Goal: Transaction & Acquisition: Purchase product/service

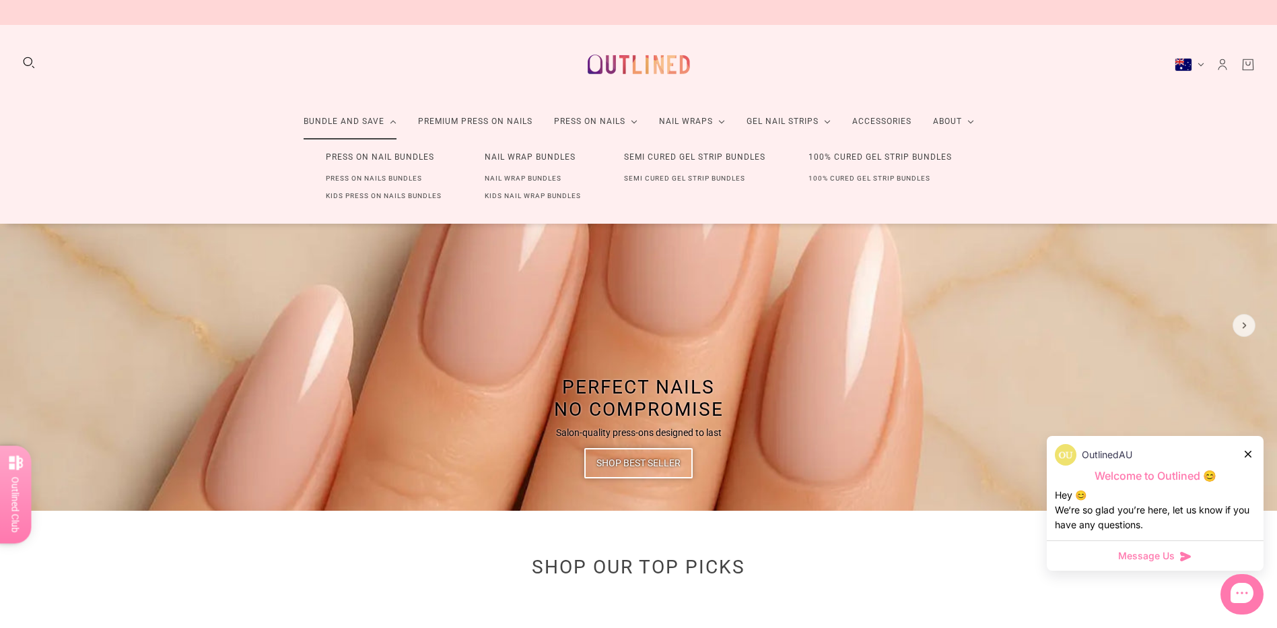
click at [378, 123] on link "Bundle and Save" at bounding box center [350, 122] width 114 height 36
click at [392, 176] on link "Press On Nails Bundles" at bounding box center [373, 179] width 139 height 18
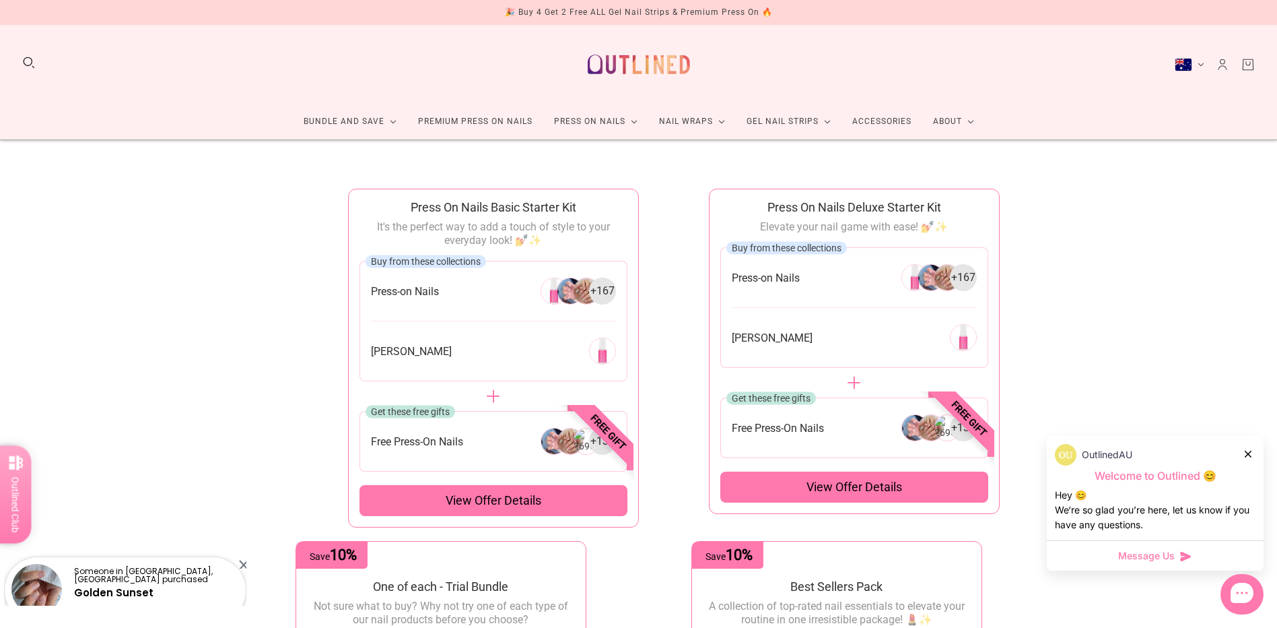
click at [520, 501] on span "View offer details" at bounding box center [494, 500] width 96 height 16
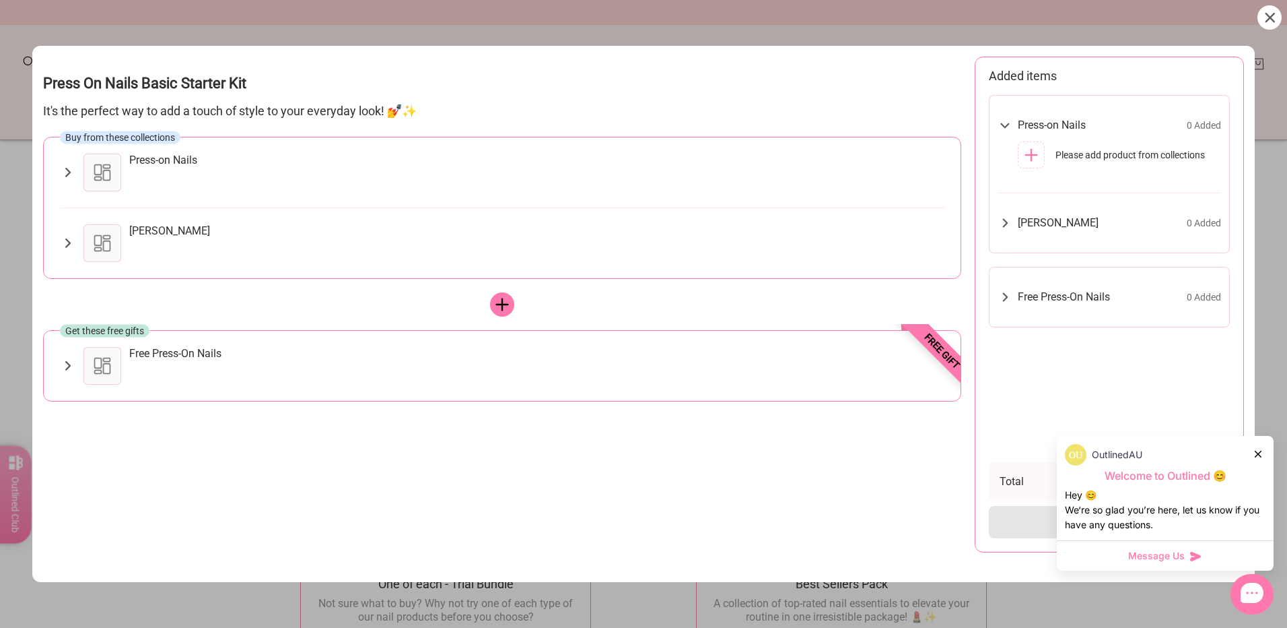
click at [71, 164] on div "Press-on Nails" at bounding box center [502, 173] width 885 height 38
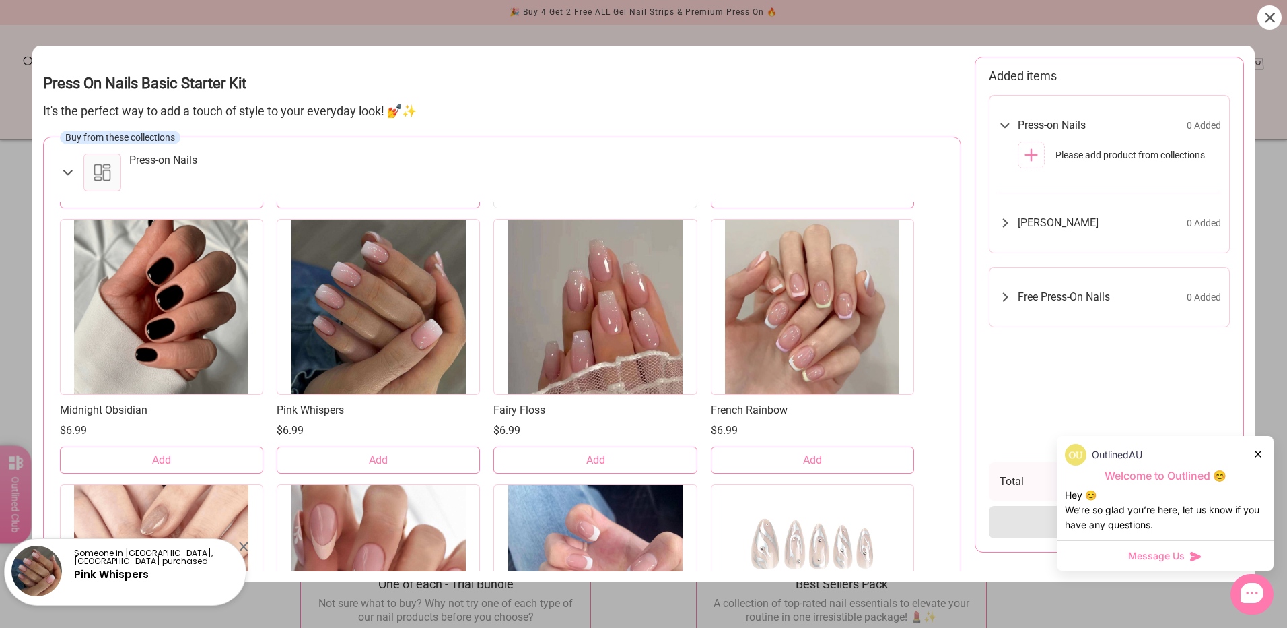
scroll to position [269, 0]
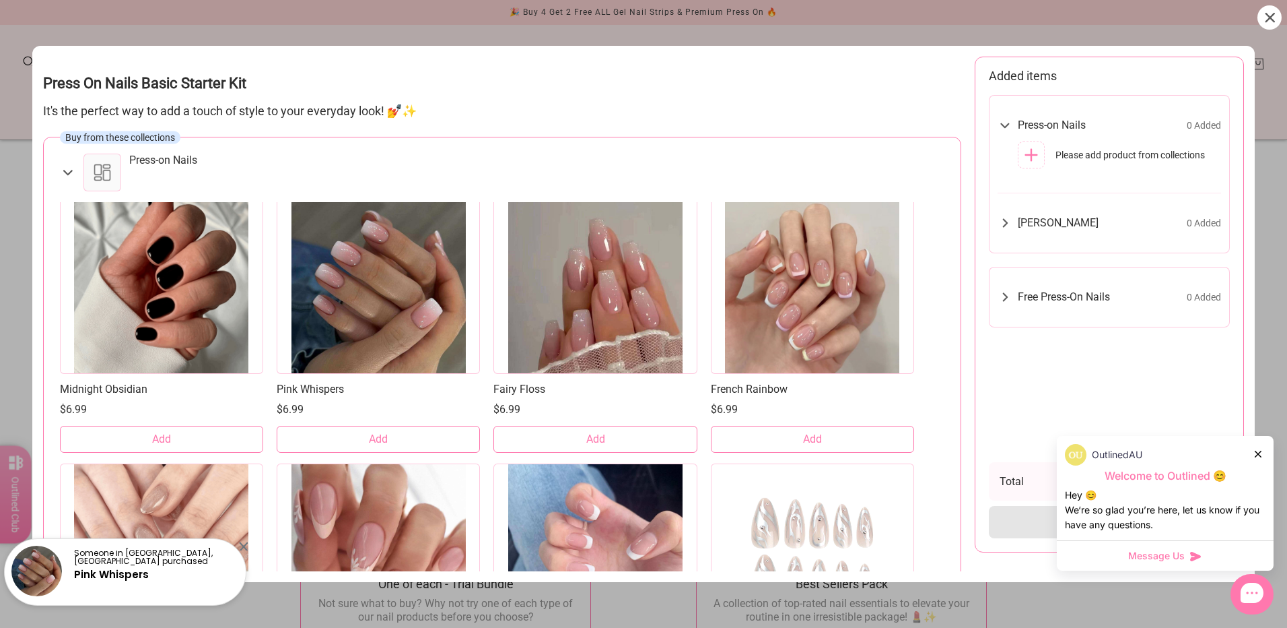
click at [331, 389] on link "Pink Whispers" at bounding box center [378, 389] width 203 height 14
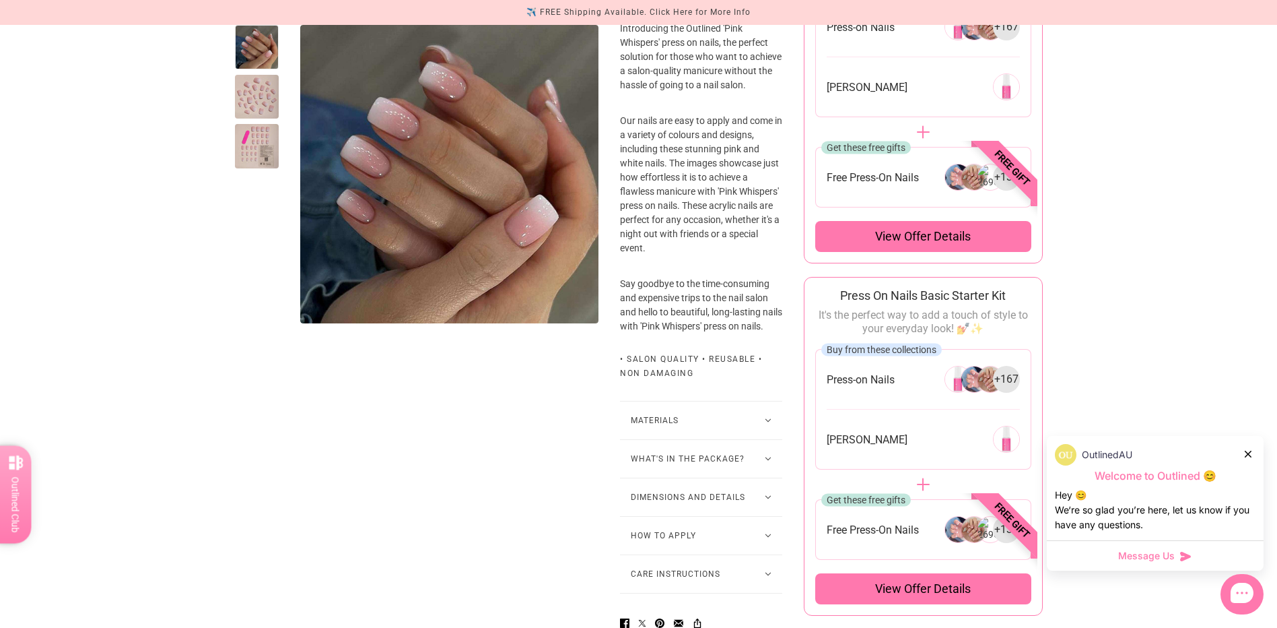
scroll to position [471, 0]
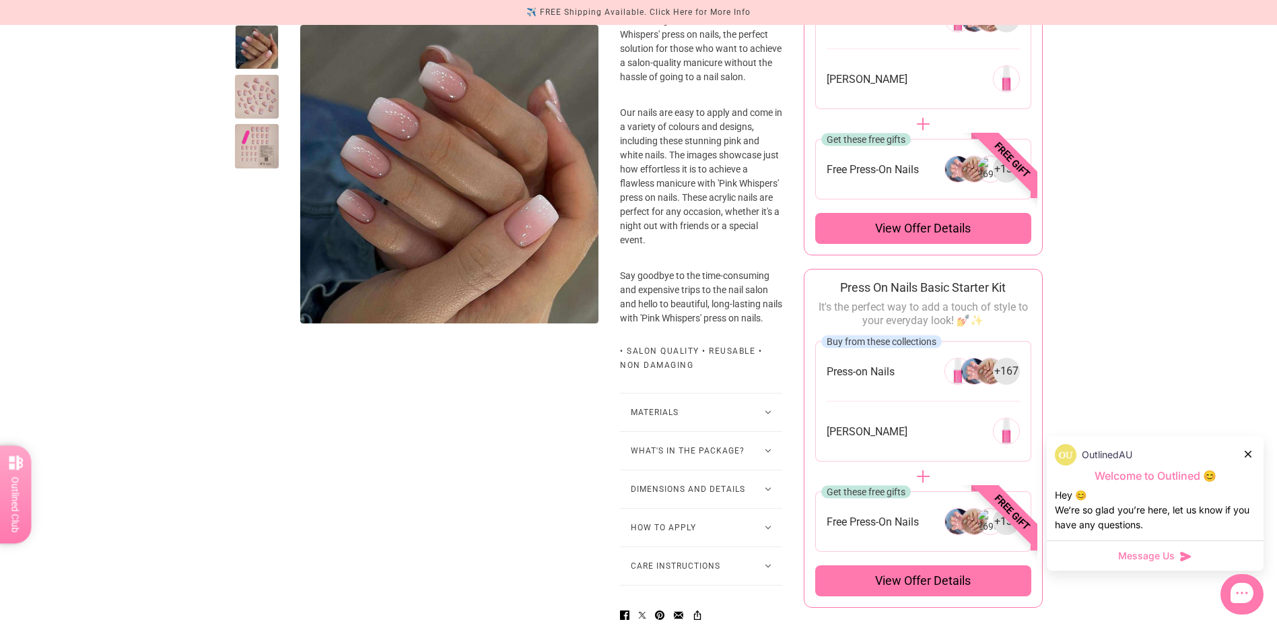
click at [765, 452] on icon at bounding box center [768, 450] width 7 height 4
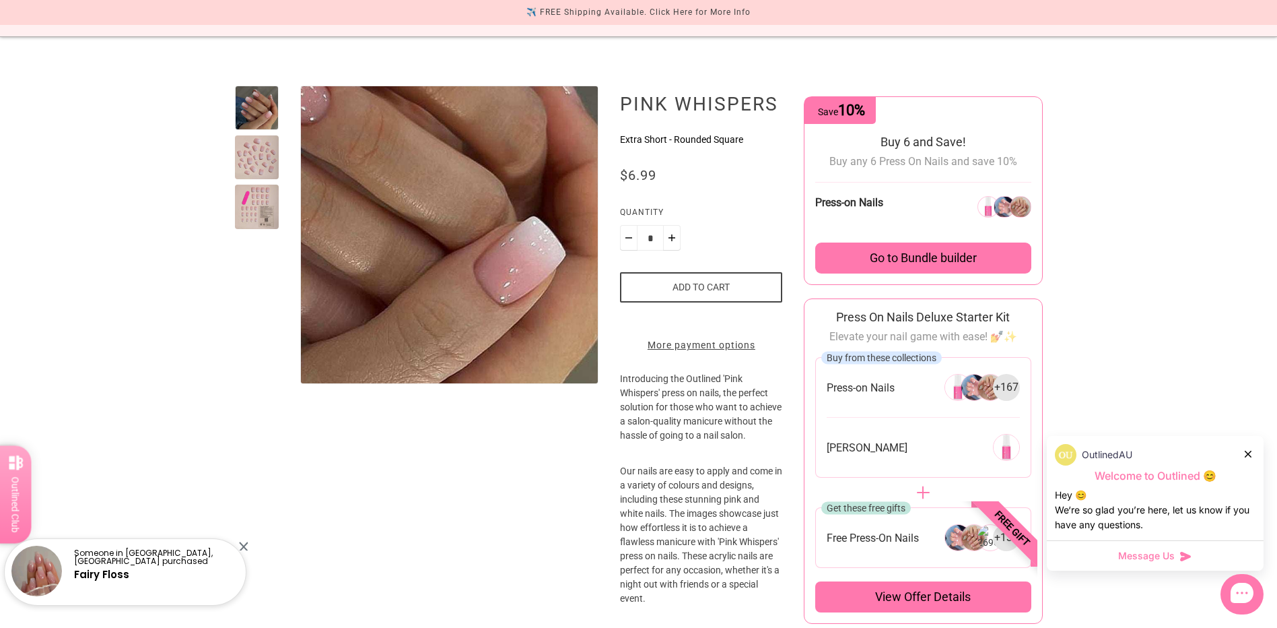
scroll to position [0, 0]
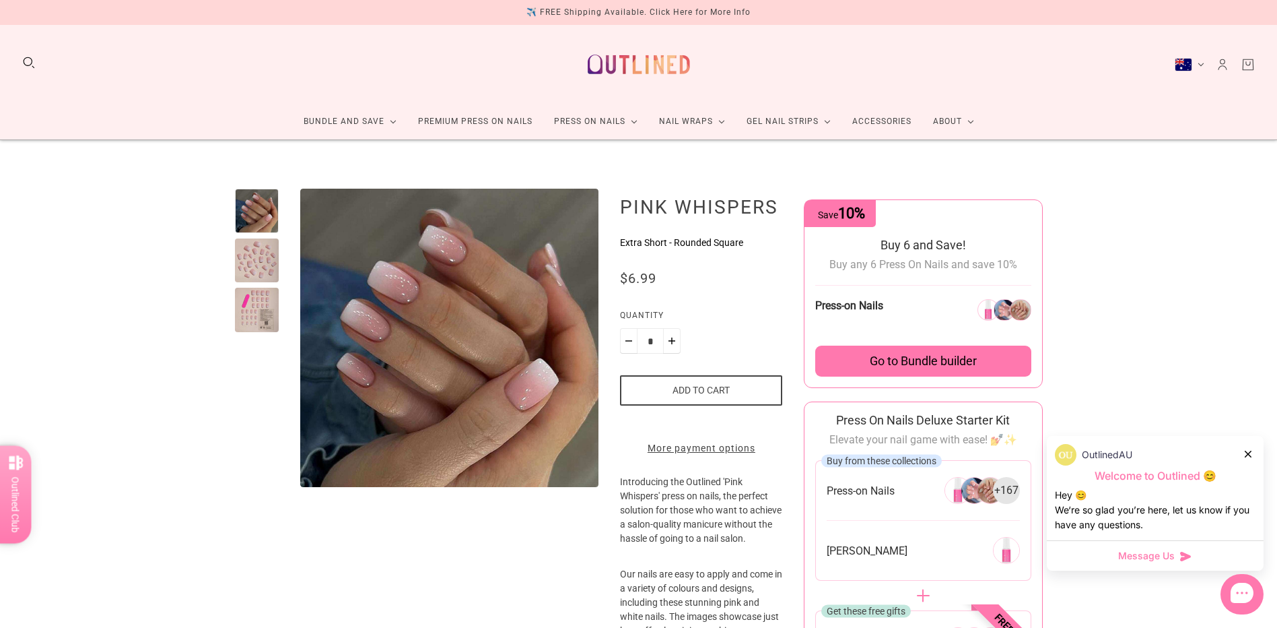
click at [708, 387] on button "Add to cart" at bounding box center [701, 390] width 162 height 30
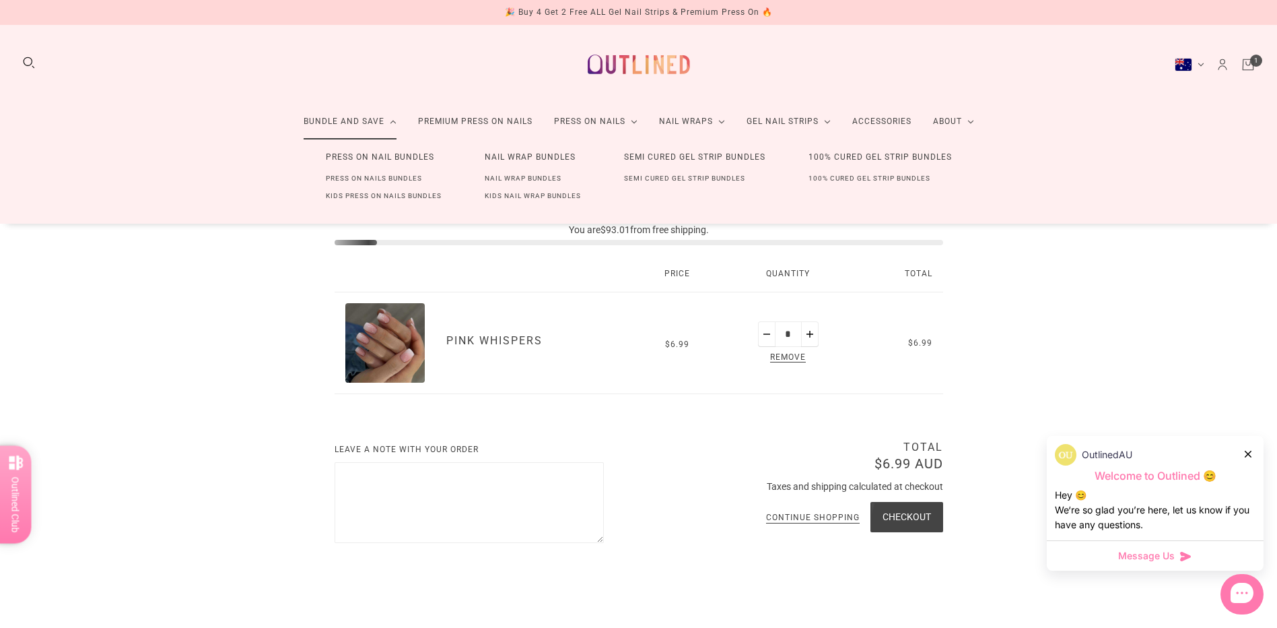
click at [393, 180] on link "Press On Nails Bundles" at bounding box center [373, 179] width 139 height 18
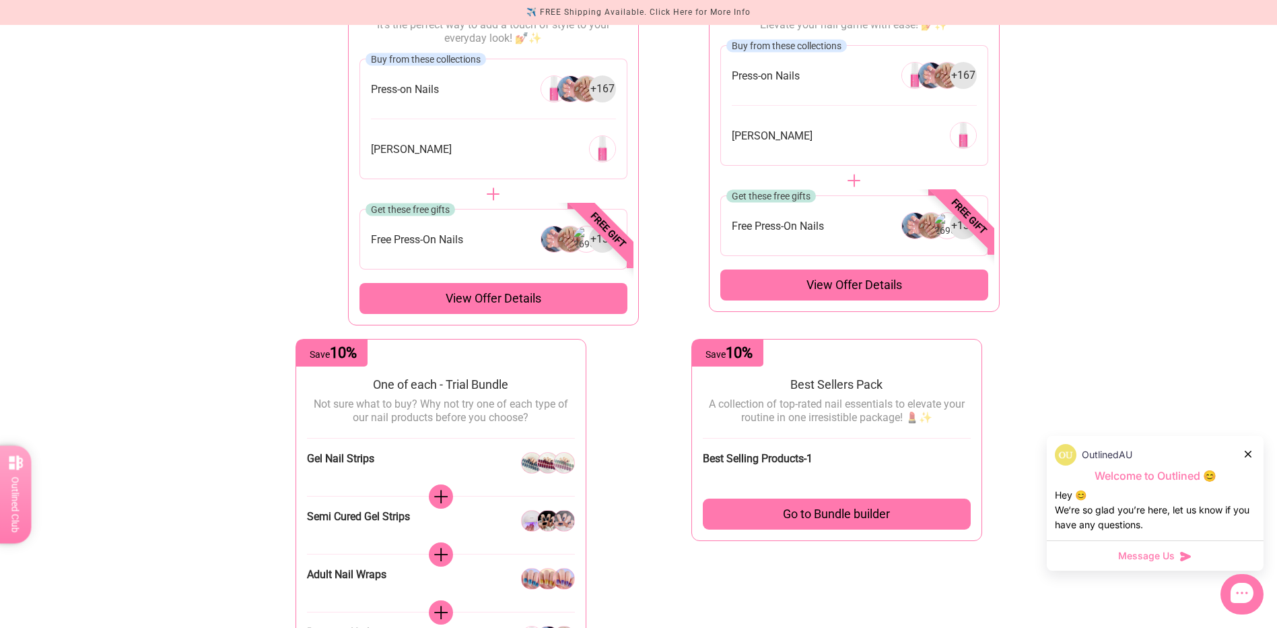
scroll to position [269, 0]
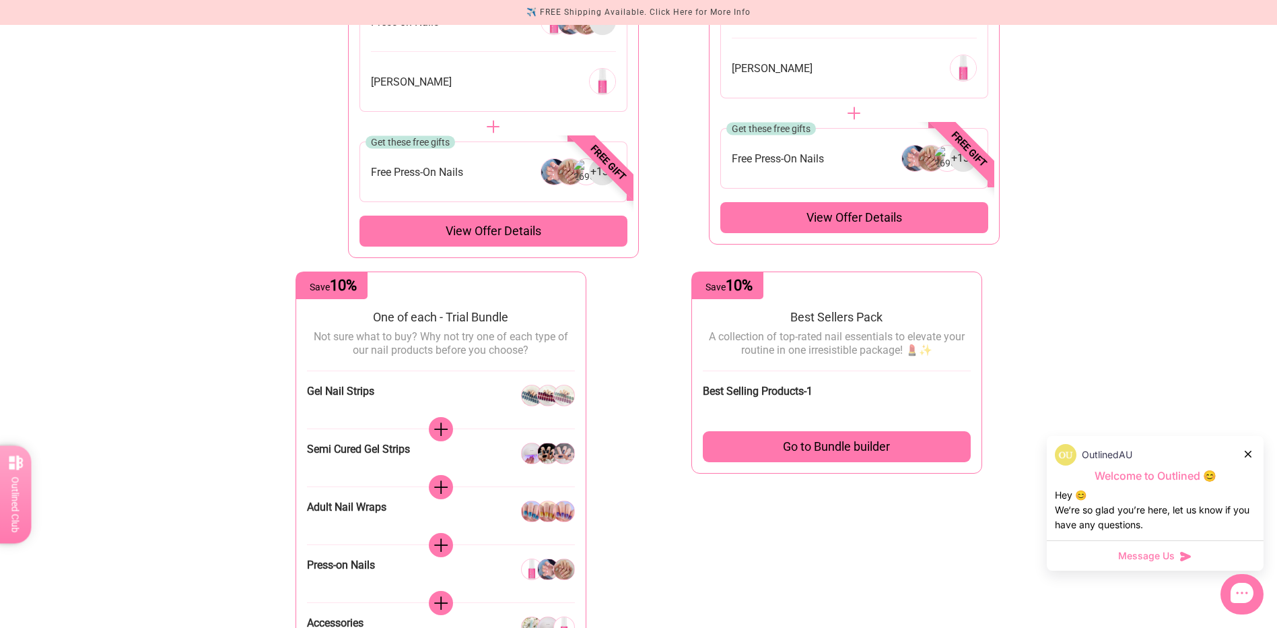
click at [819, 449] on span "Go to Bundle builder" at bounding box center [836, 446] width 107 height 15
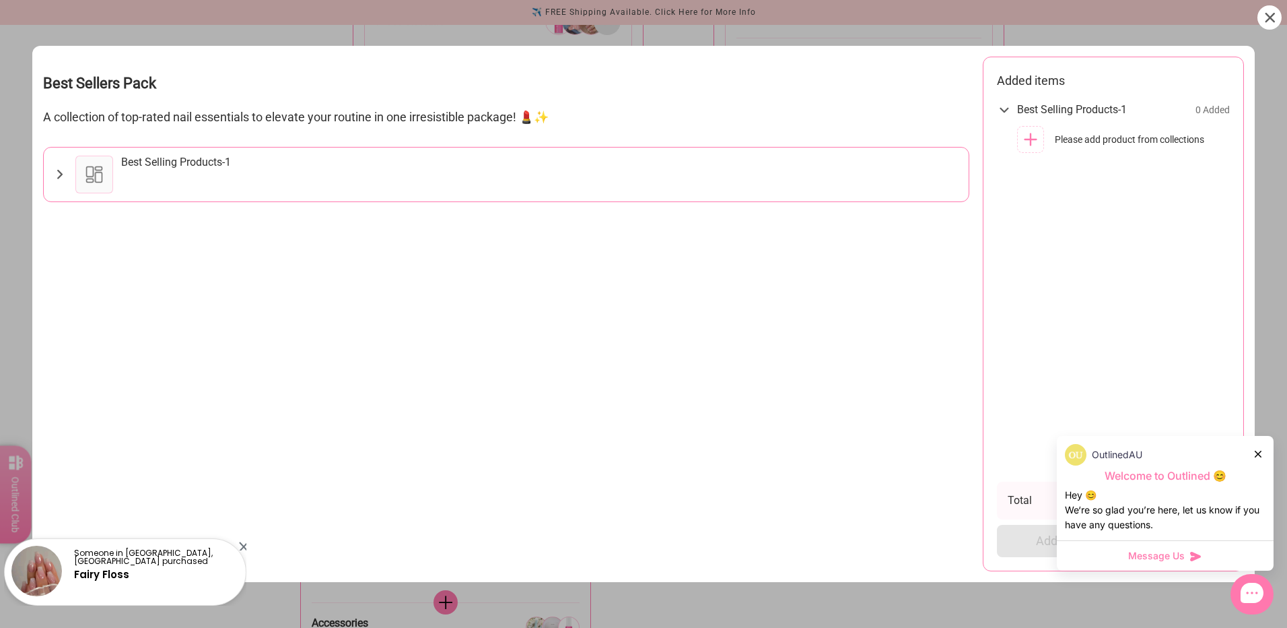
click at [86, 181] on div at bounding box center [94, 175] width 38 height 38
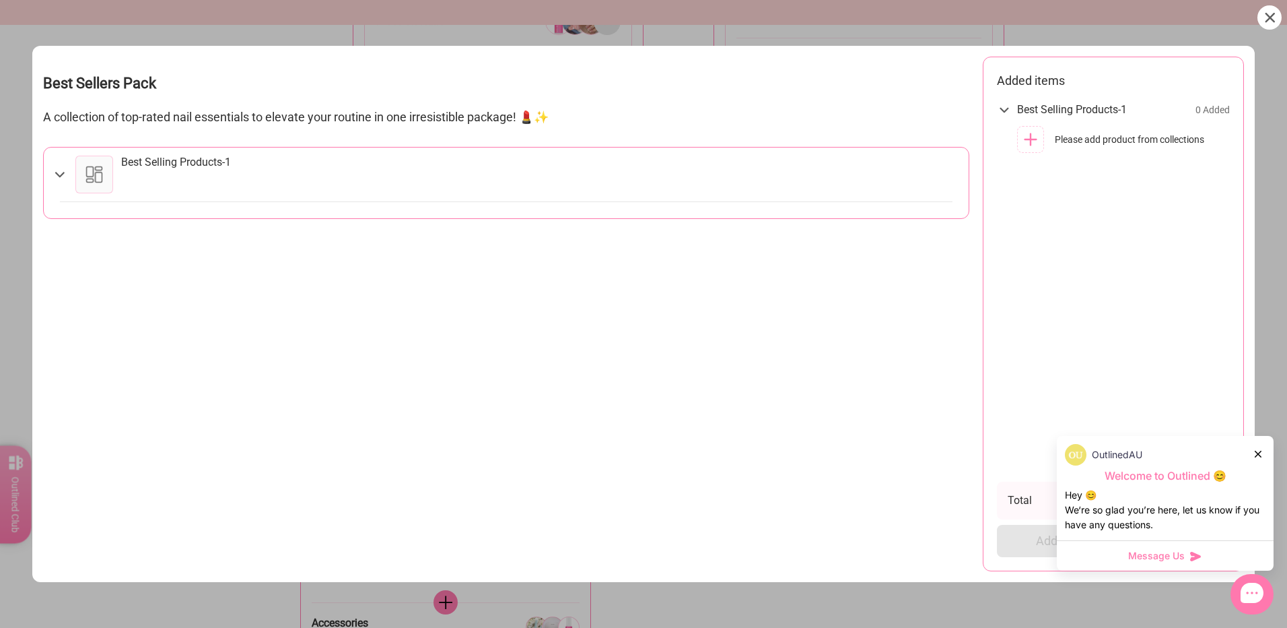
click at [1034, 141] on icon at bounding box center [1031, 139] width 16 height 16
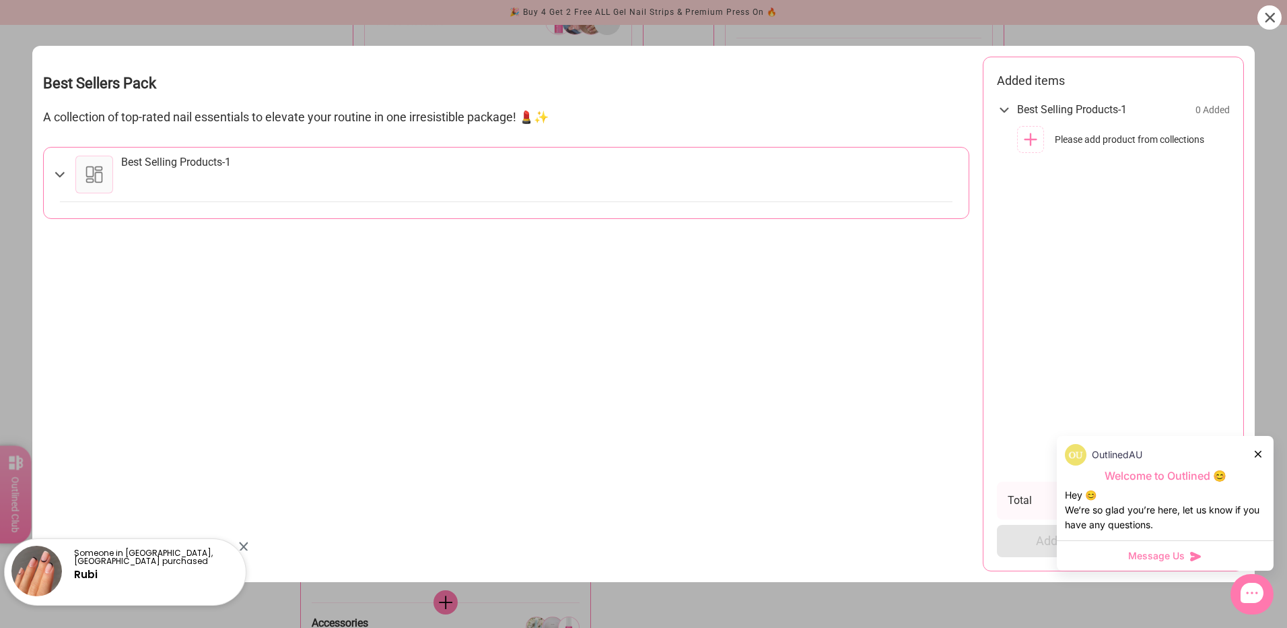
click at [1258, 452] on icon at bounding box center [1258, 453] width 7 height 7
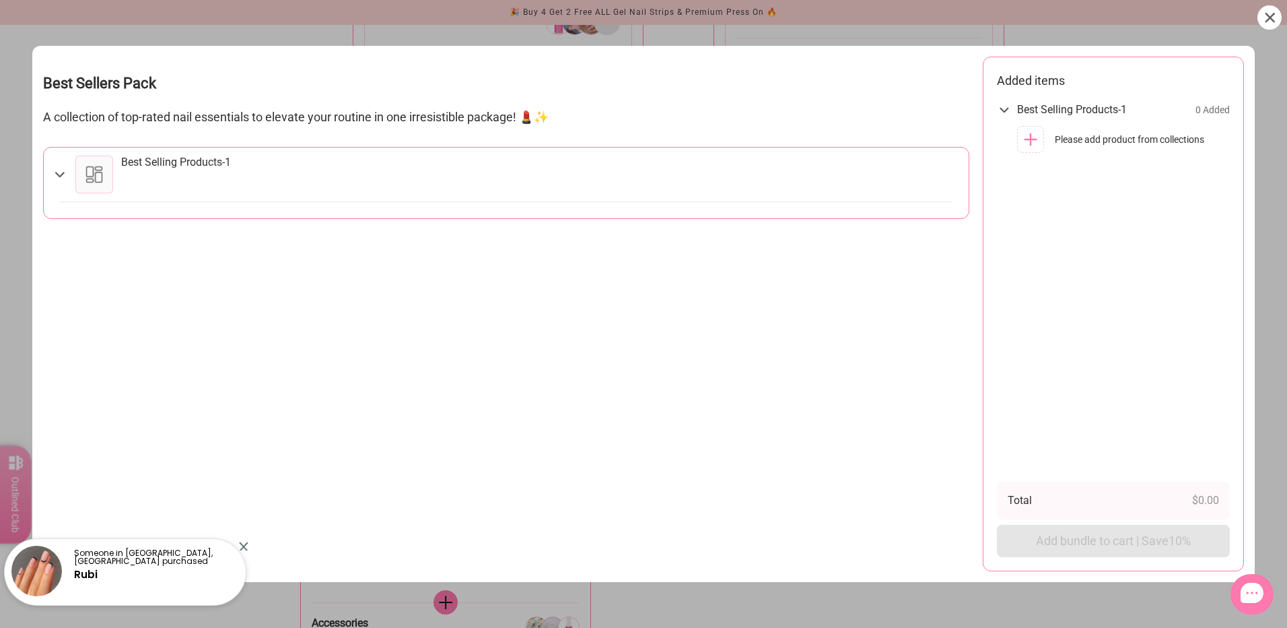
click at [112, 174] on div at bounding box center [94, 175] width 38 height 38
click at [55, 172] on icon at bounding box center [59, 174] width 15 height 16
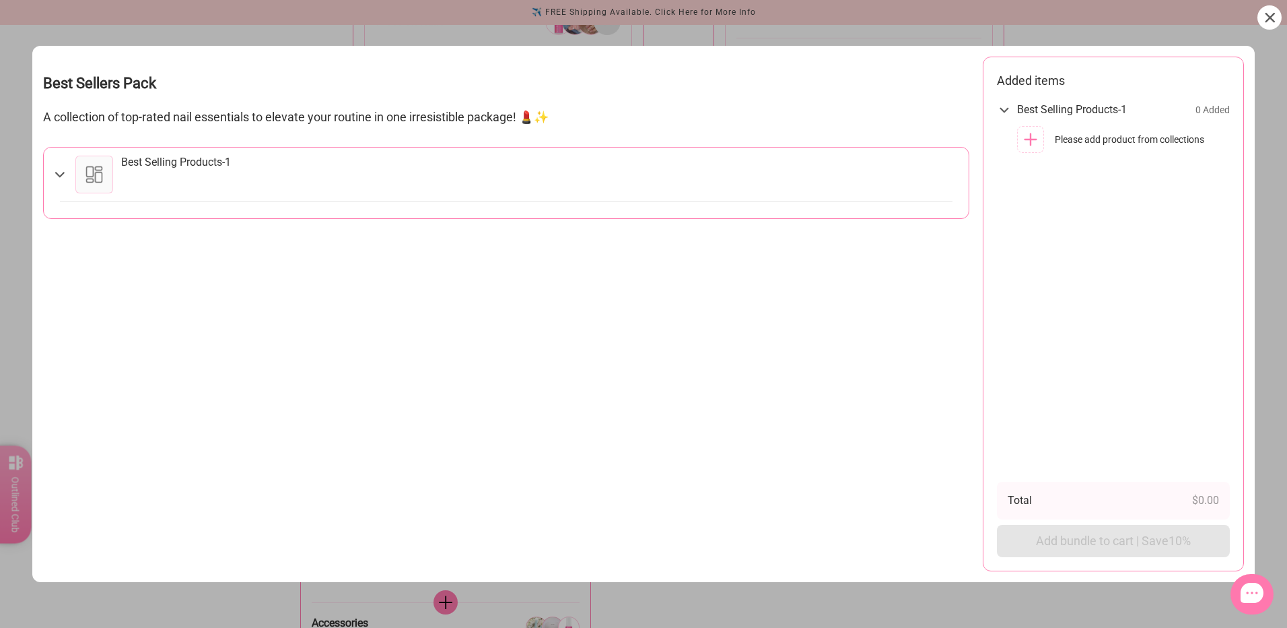
click at [1275, 18] on div at bounding box center [1270, 17] width 24 height 24
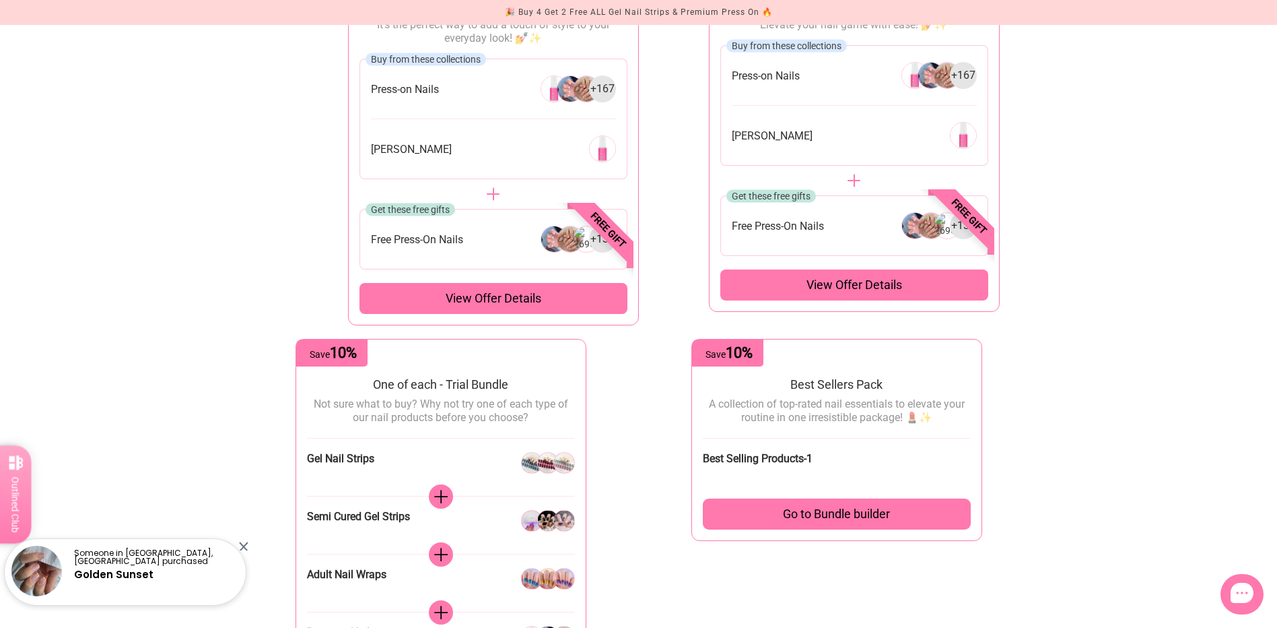
scroll to position [0, 0]
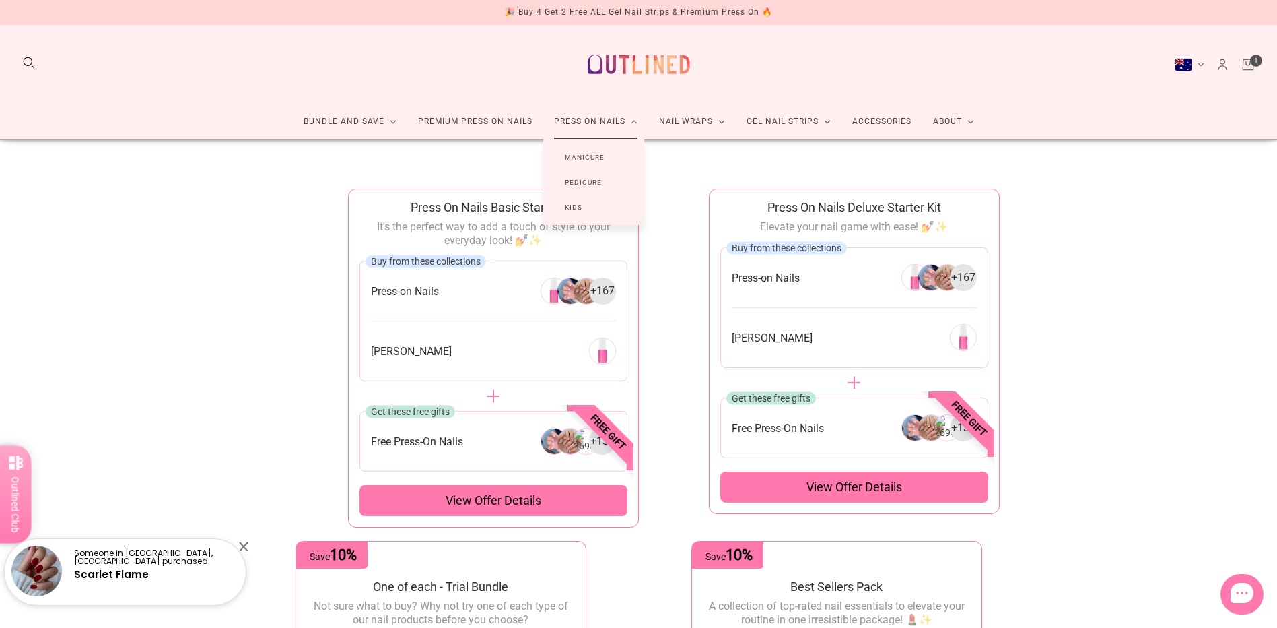
click at [587, 120] on link "Press On Nails" at bounding box center [595, 122] width 105 height 36
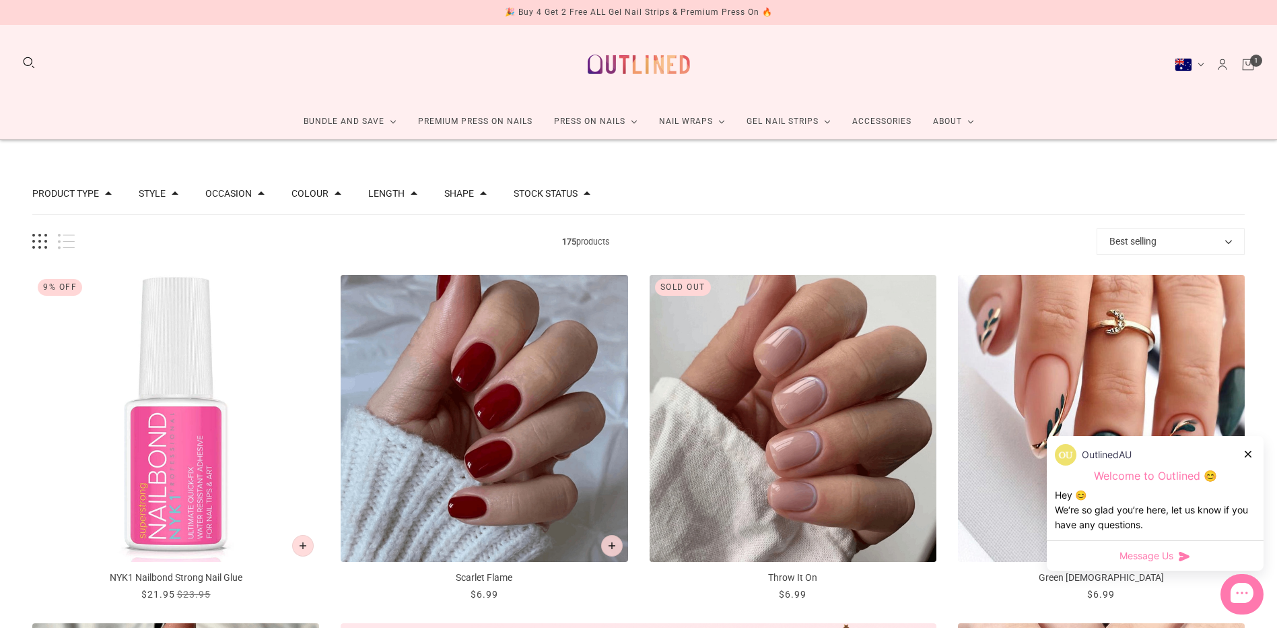
click at [100, 197] on div "Product Type" at bounding box center [71, 193] width 79 height 9
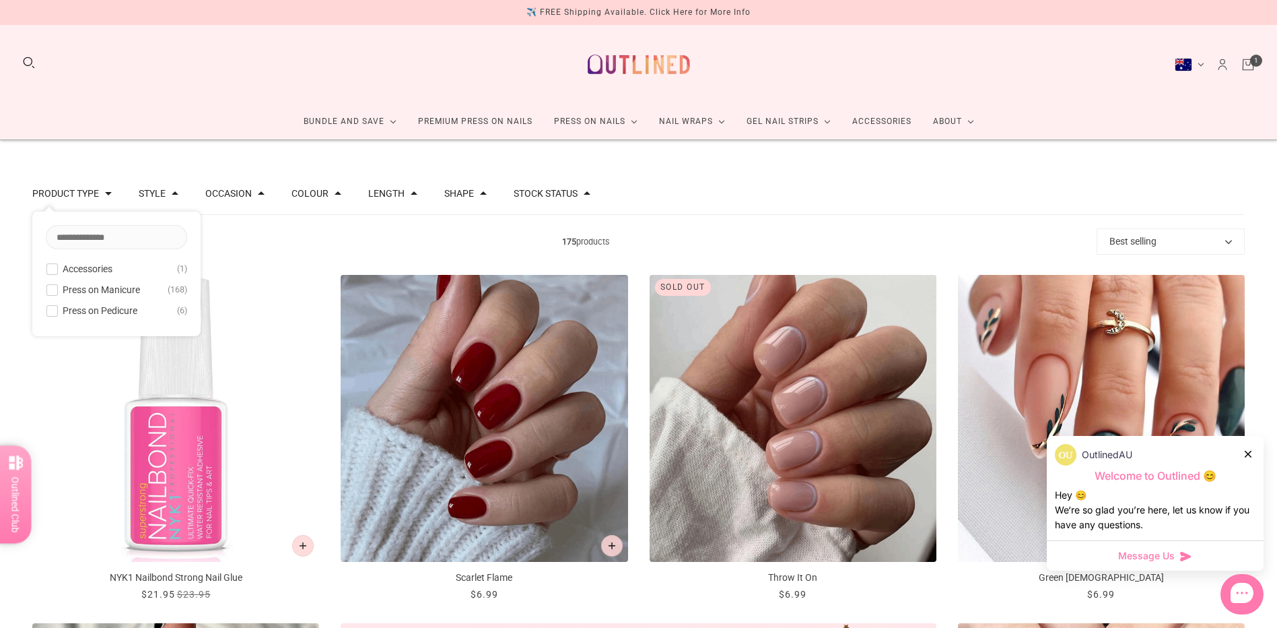
click at [118, 312] on span "Press on Pedicure" at bounding box center [100, 310] width 75 height 11
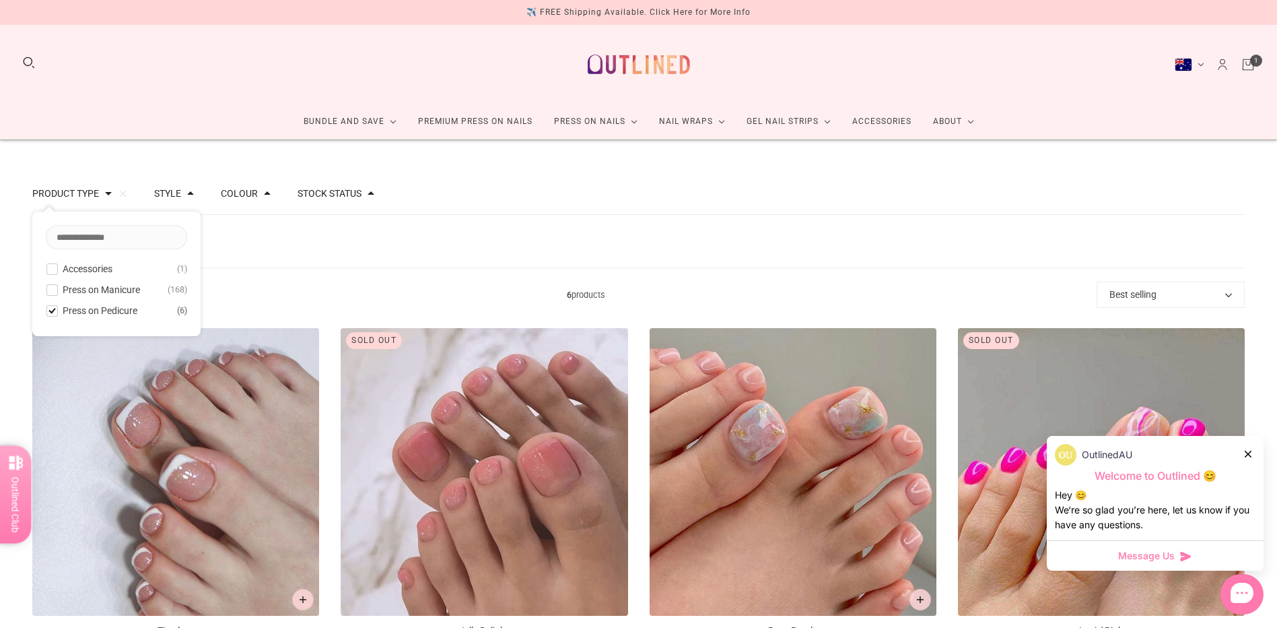
click at [113, 312] on span "Press on Pedicure" at bounding box center [100, 310] width 75 height 11
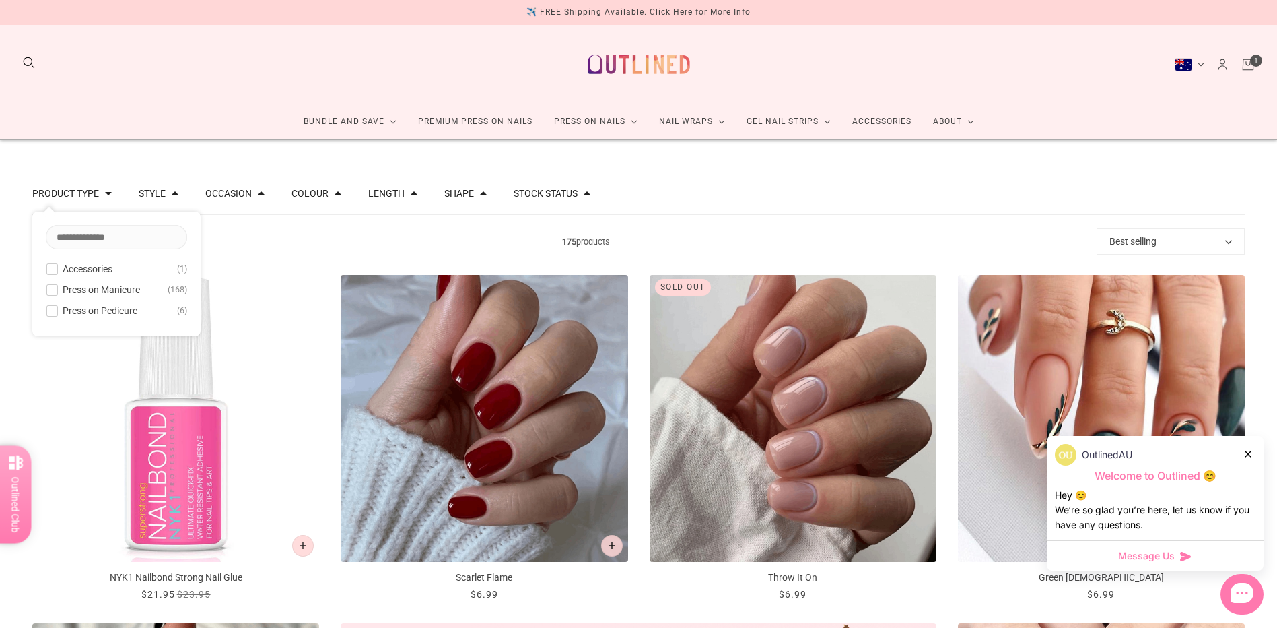
click at [118, 290] on span "Press on Manicure" at bounding box center [101, 289] width 77 height 11
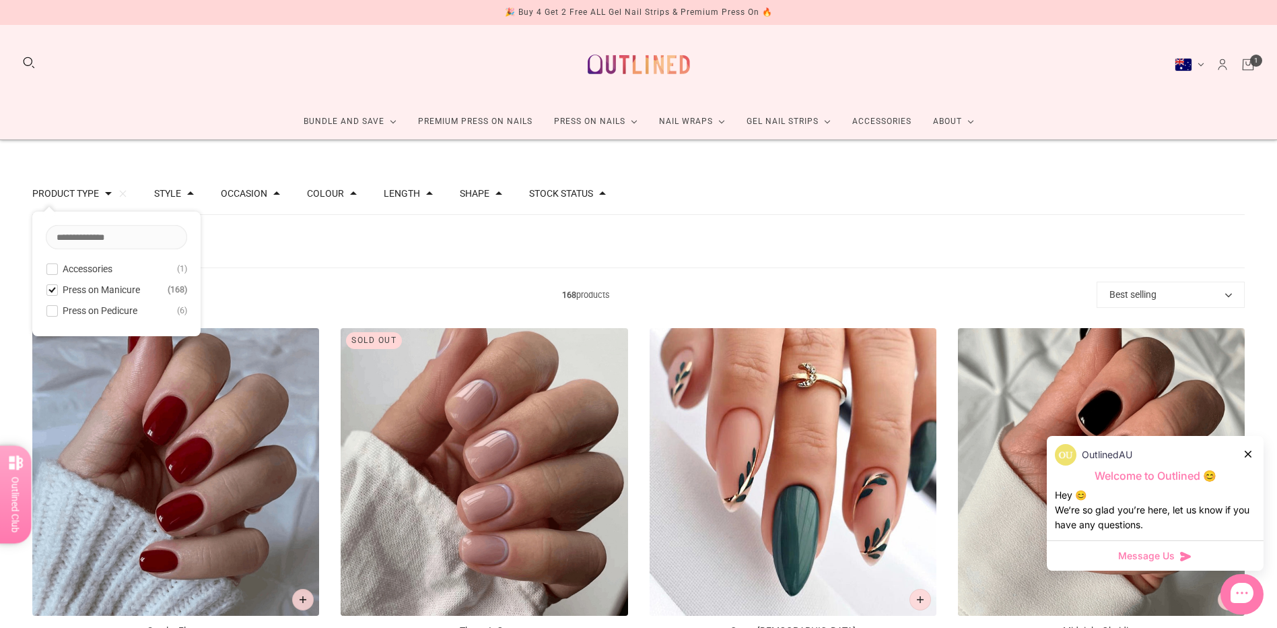
click at [1156, 290] on button "Best selling" at bounding box center [1171, 294] width 148 height 26
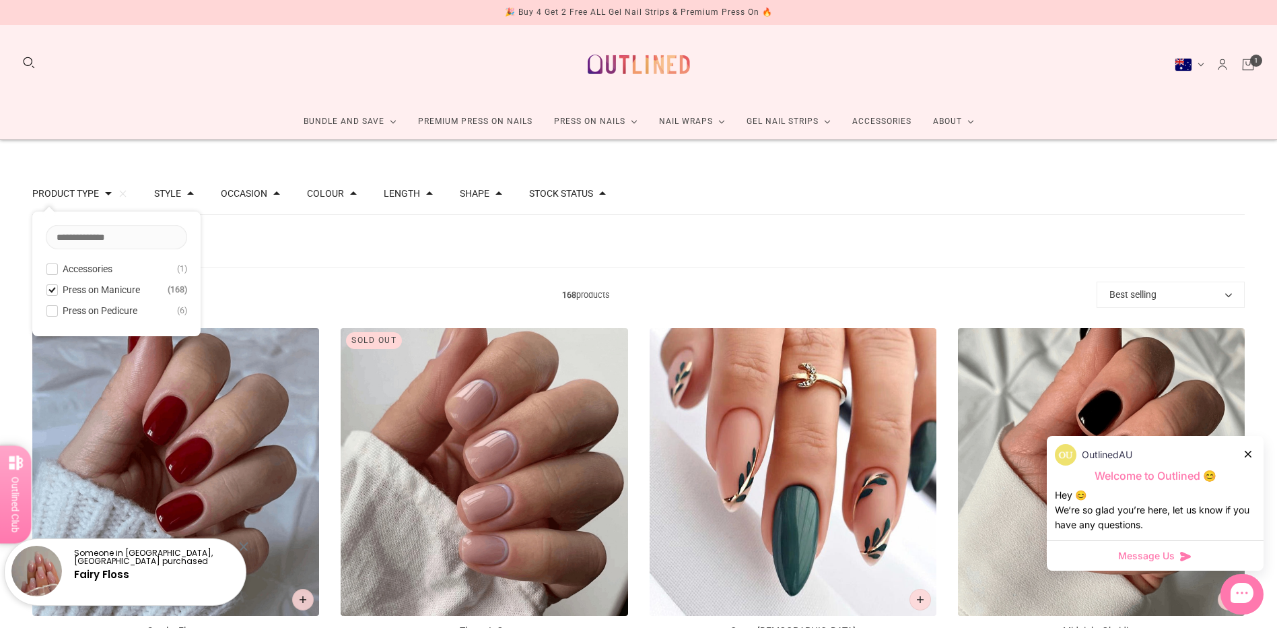
click at [1250, 455] on icon at bounding box center [1248, 453] width 7 height 7
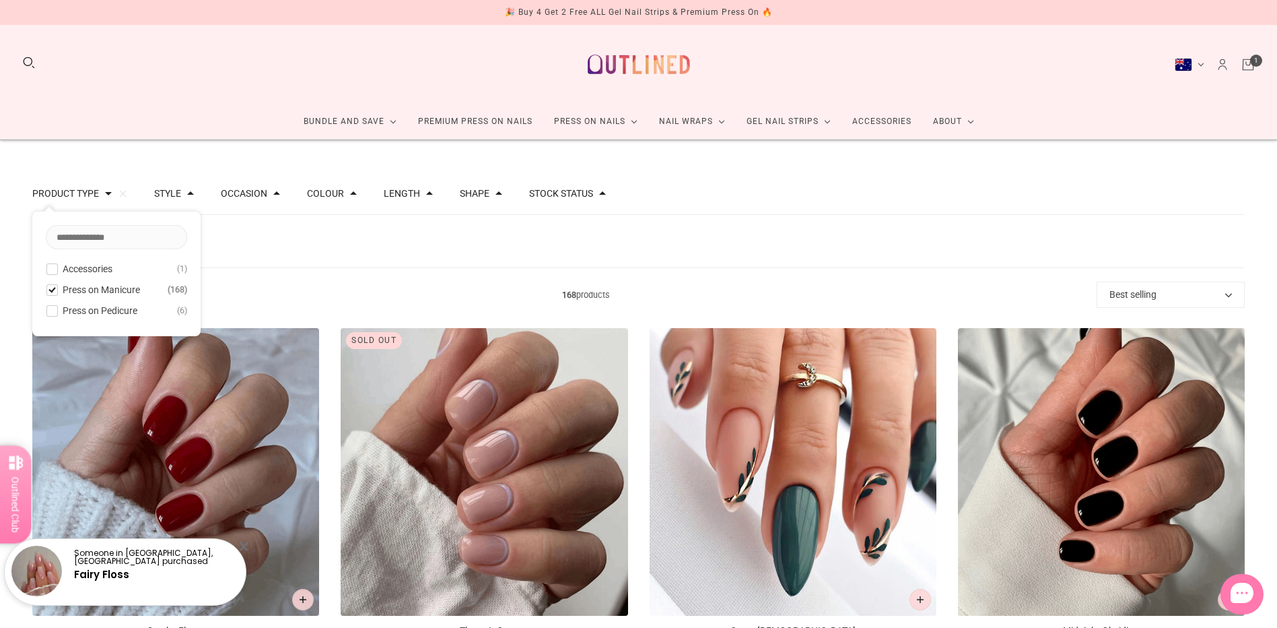
click at [1183, 299] on button "Best selling" at bounding box center [1171, 294] width 148 height 26
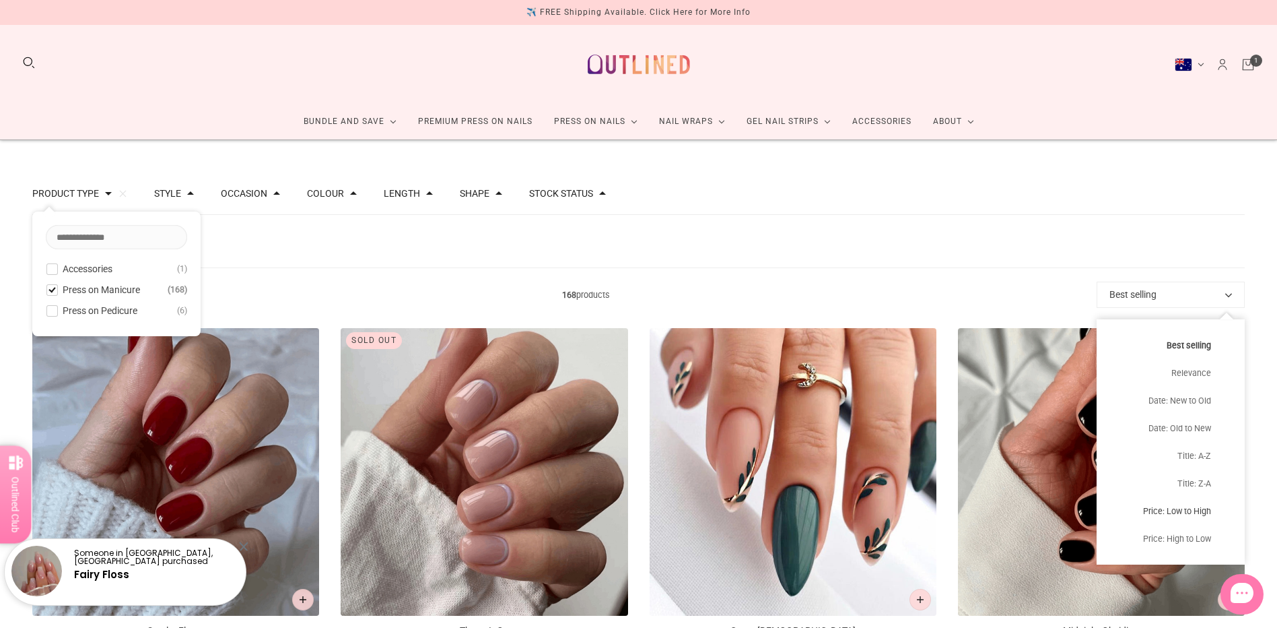
click at [1209, 512] on button "Price: Low to High" at bounding box center [1171, 511] width 148 height 28
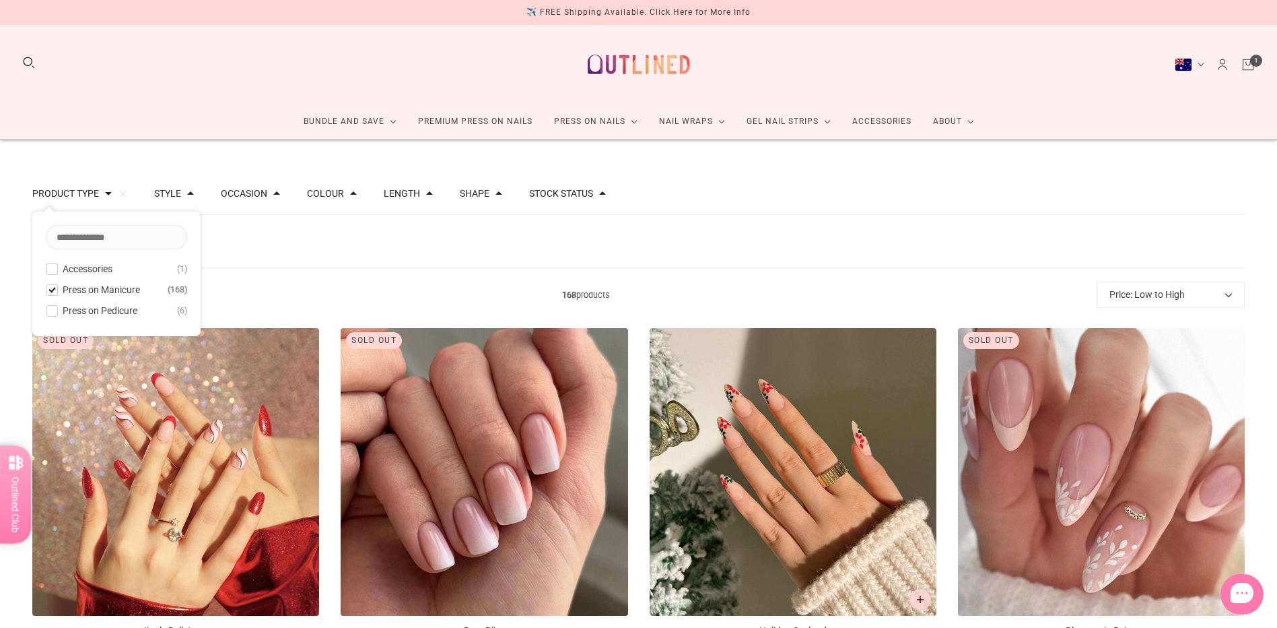
click at [180, 196] on div "Style" at bounding box center [174, 193] width 40 height 9
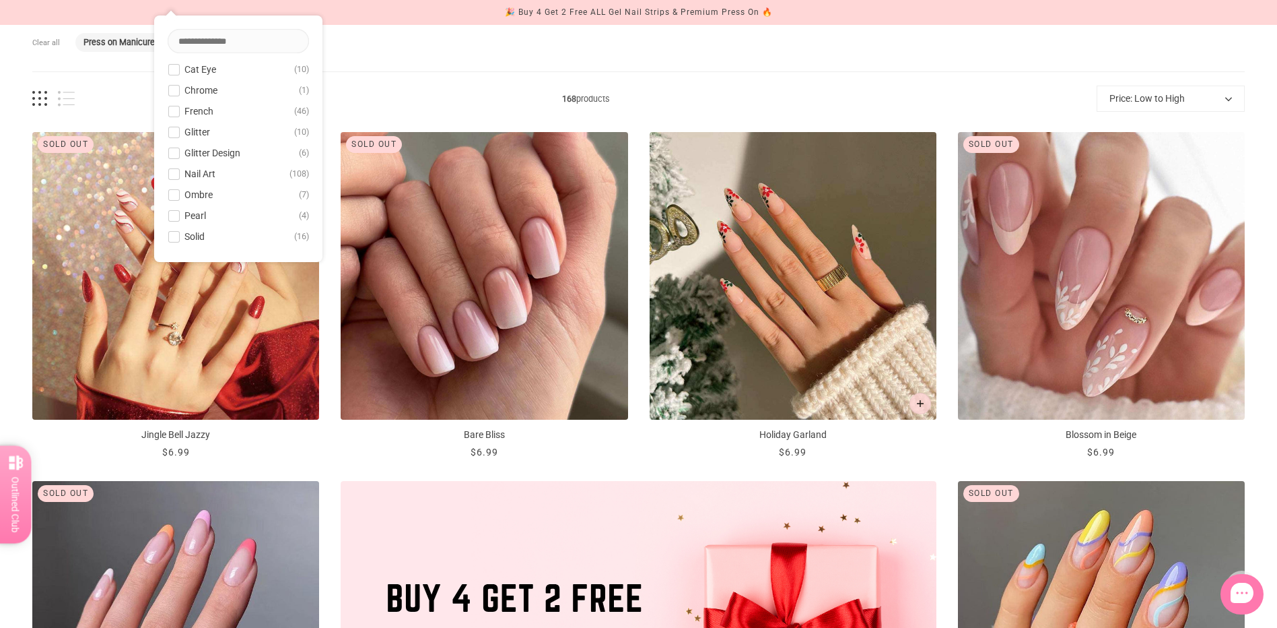
scroll to position [202, 0]
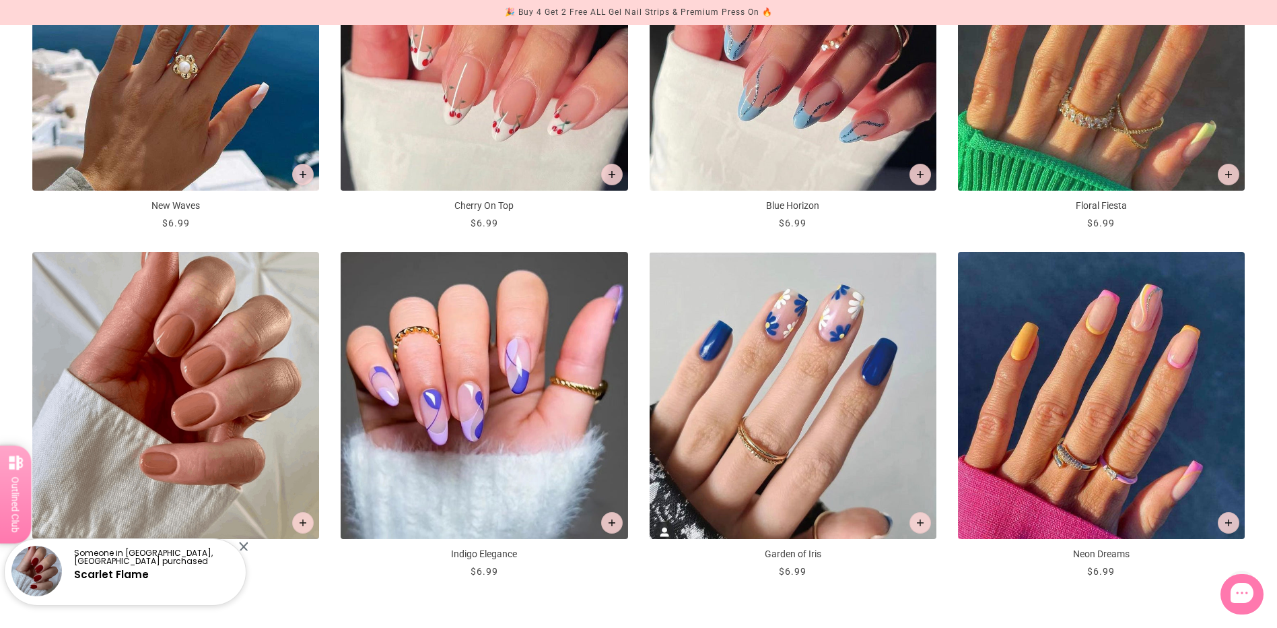
scroll to position [1953, 0]
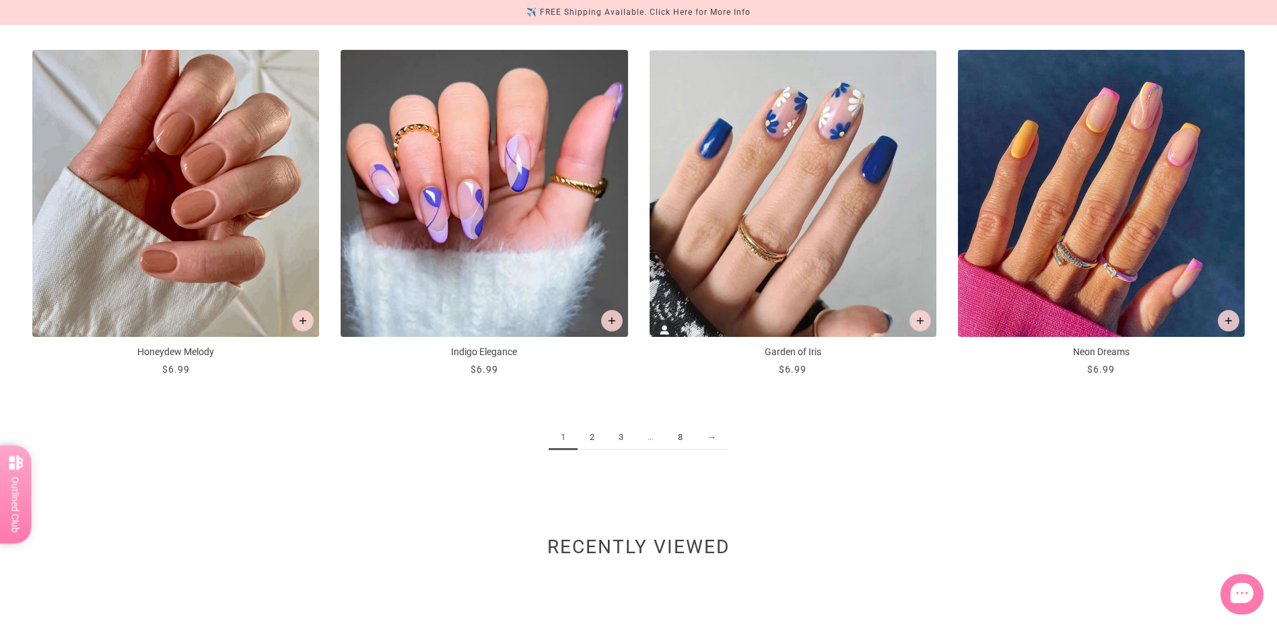
click at [592, 434] on link "2" at bounding box center [592, 437] width 29 height 25
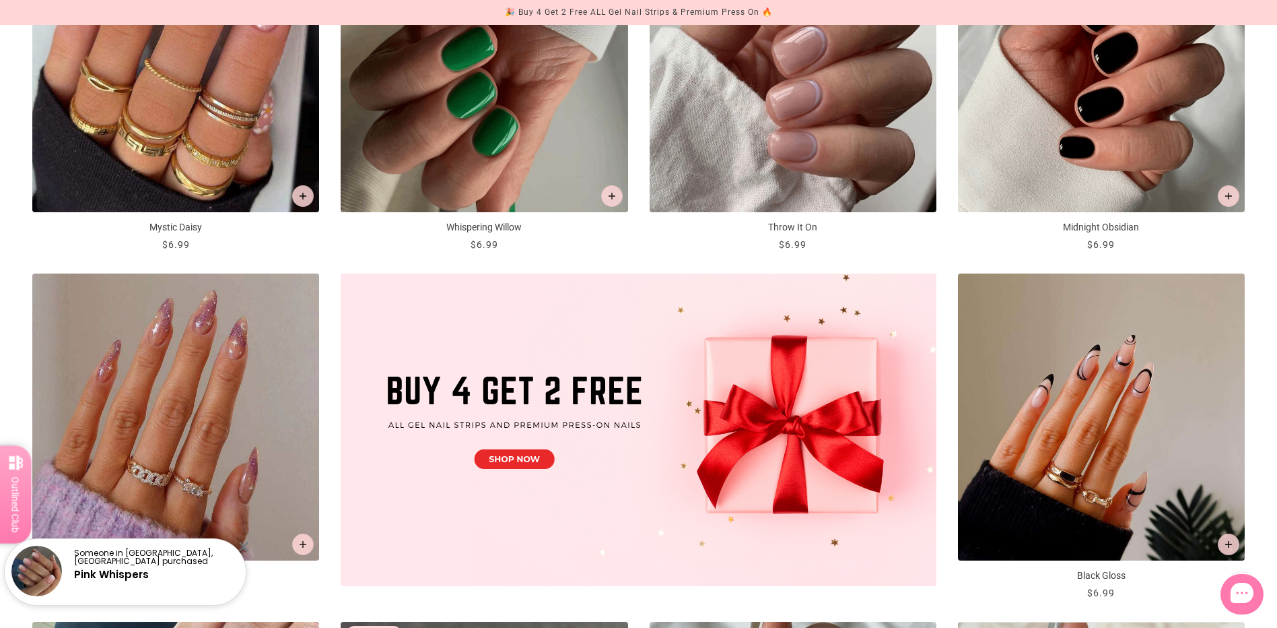
scroll to position [404, 0]
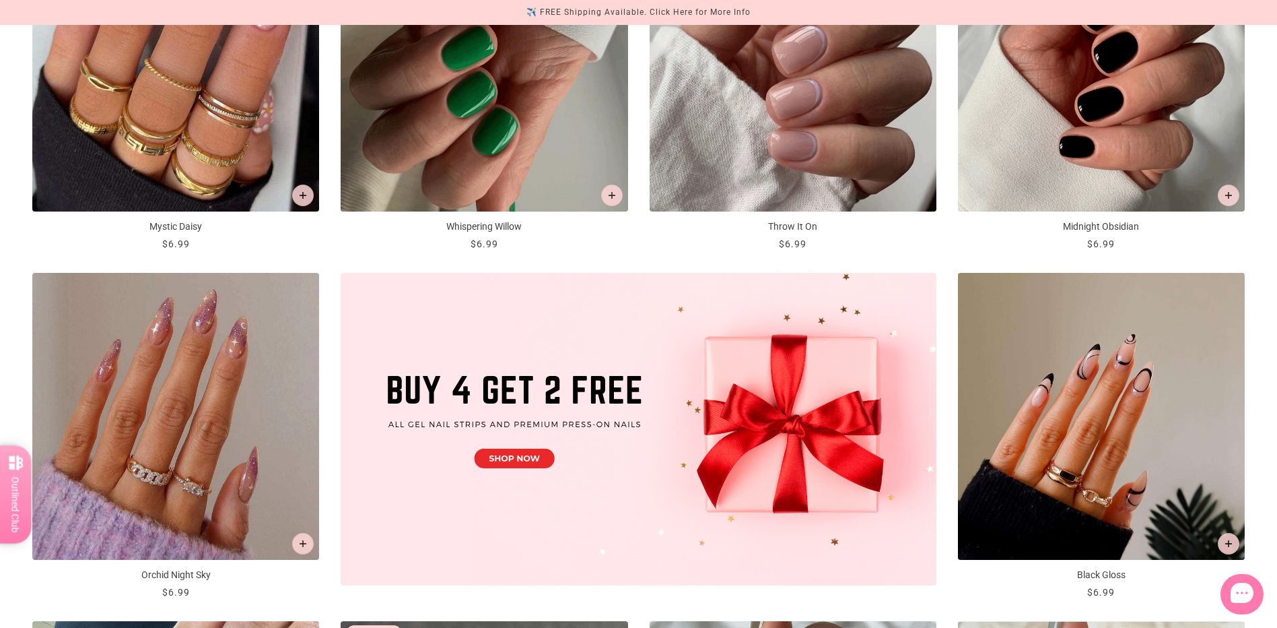
click at [516, 460] on img at bounding box center [639, 429] width 596 height 312
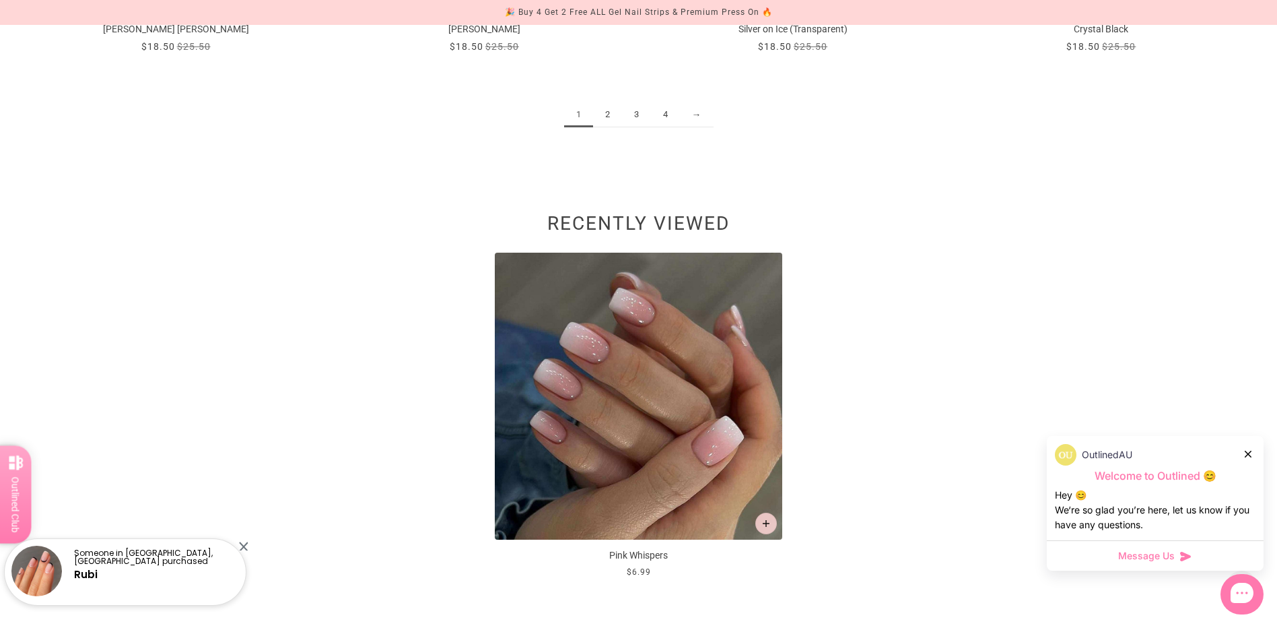
scroll to position [2222, 0]
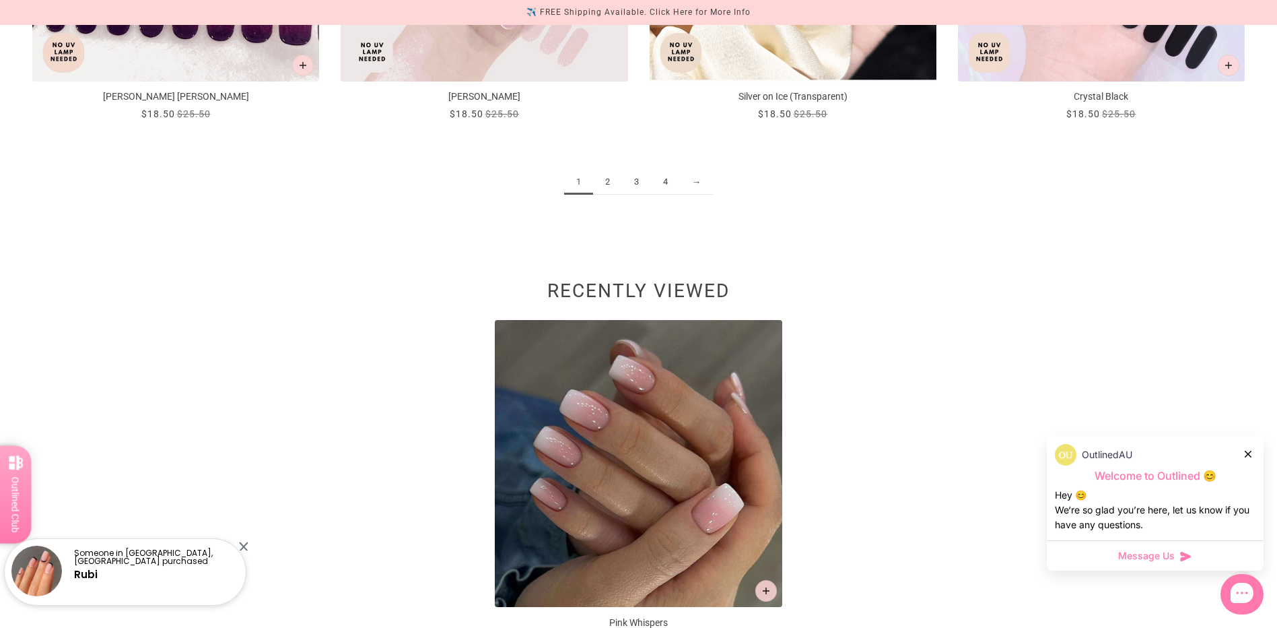
click at [609, 180] on link "2" at bounding box center [607, 182] width 29 height 25
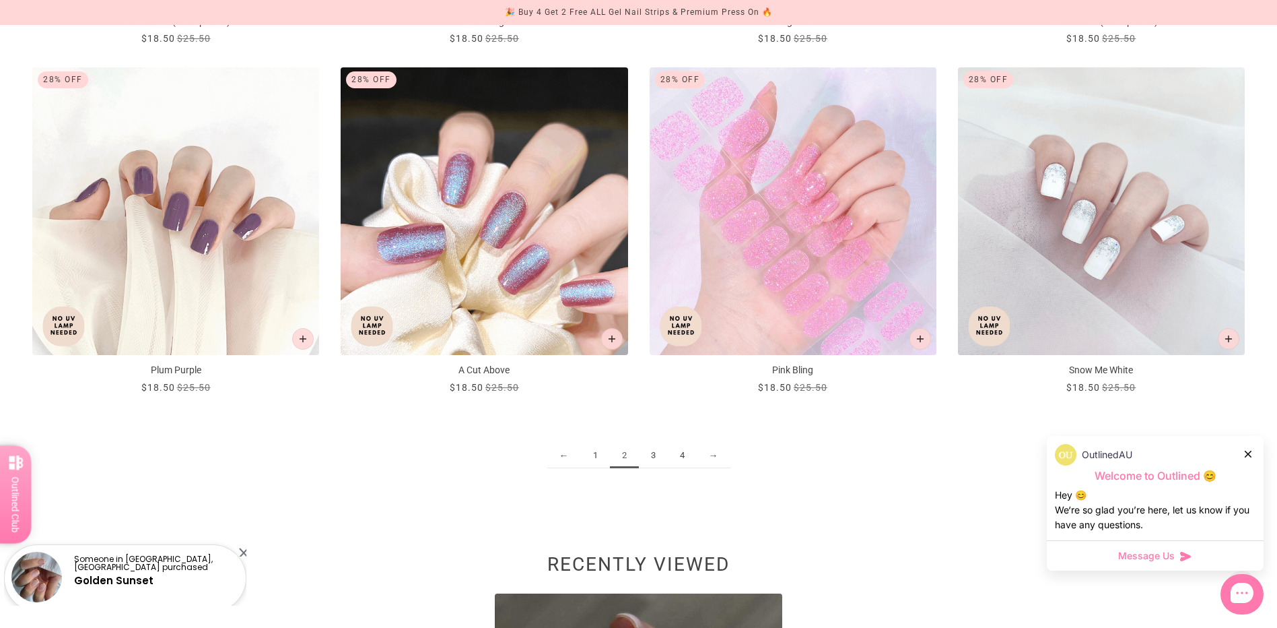
scroll to position [2155, 0]
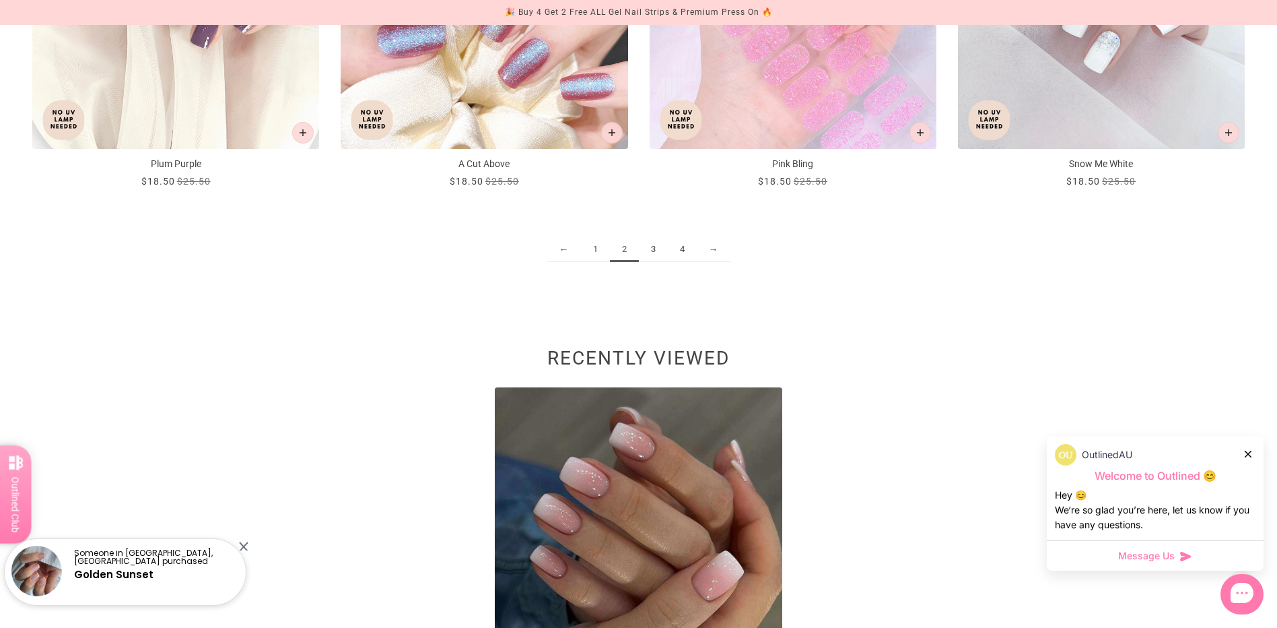
click at [652, 251] on link "3" at bounding box center [653, 249] width 29 height 25
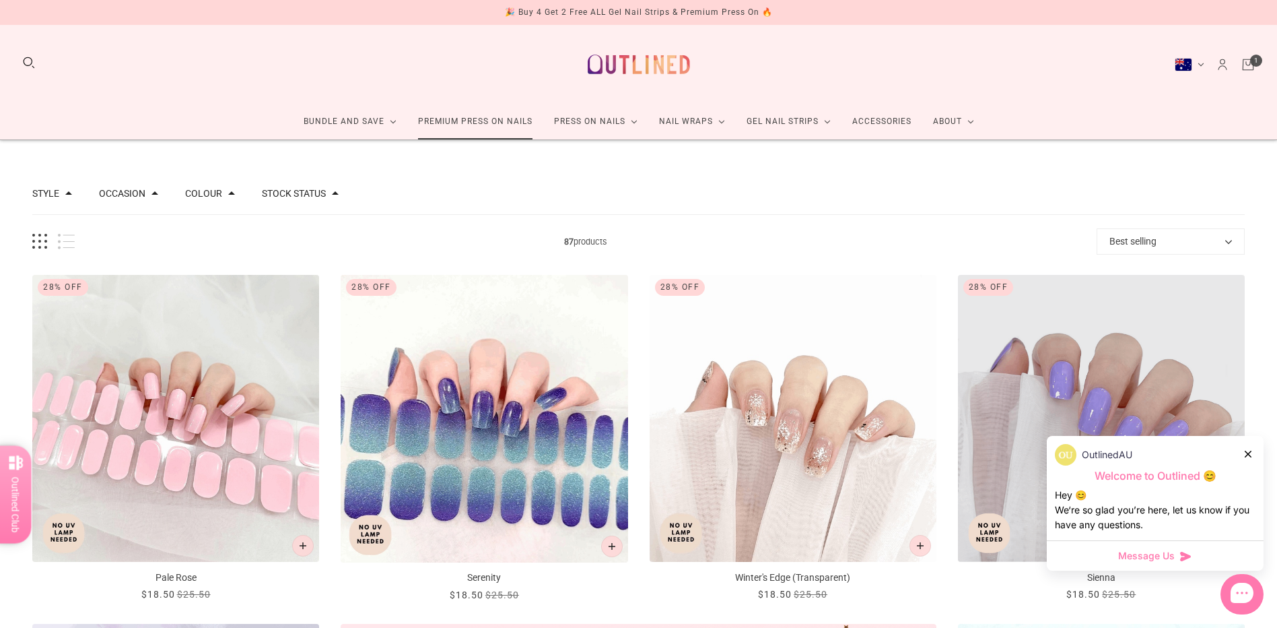
click at [497, 125] on link "Premium Press On Nails" at bounding box center [475, 122] width 136 height 36
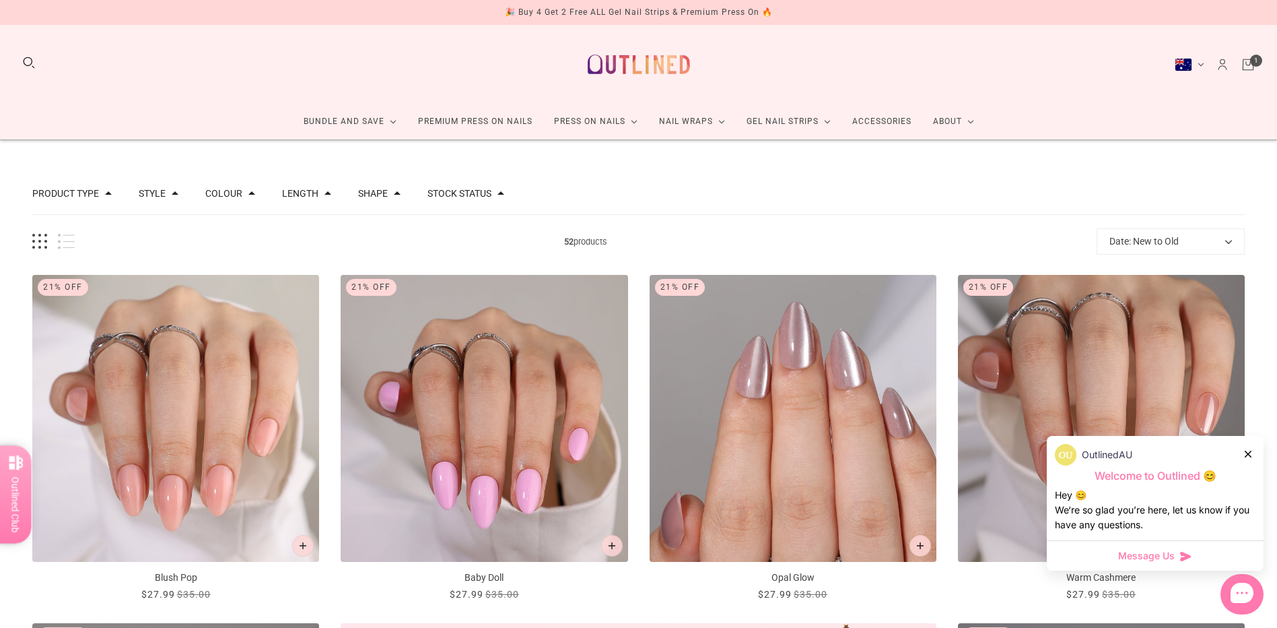
click at [1248, 454] on icon at bounding box center [1248, 453] width 7 height 7
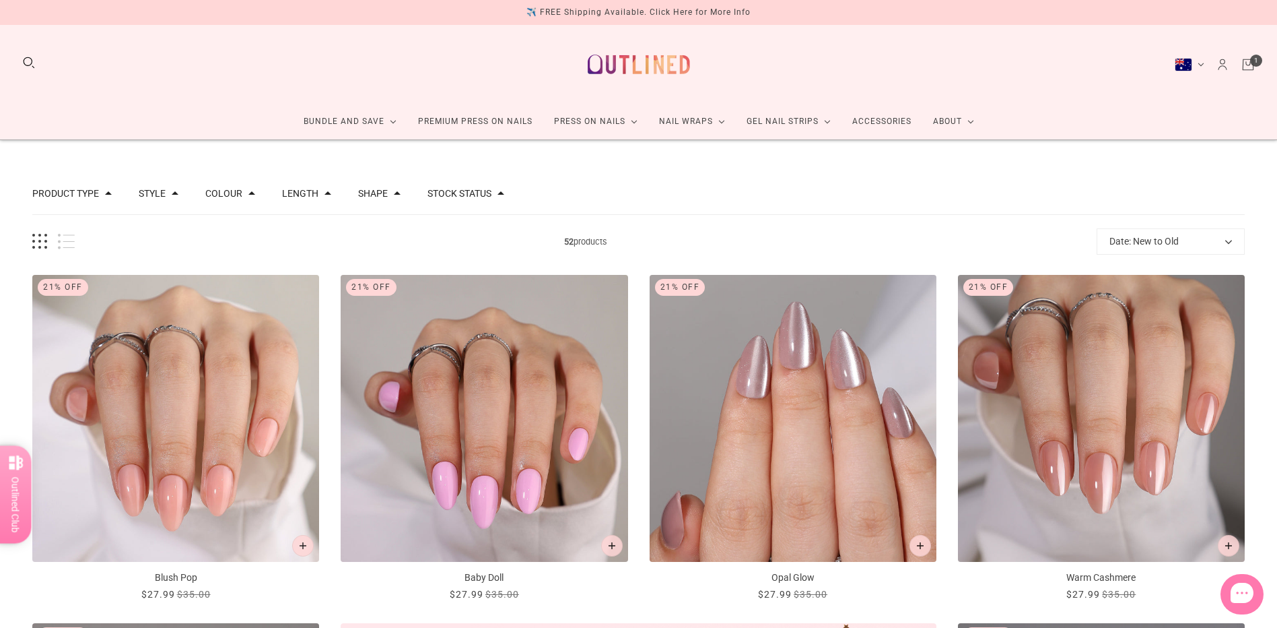
click at [1179, 236] on button "Date: New to Old" at bounding box center [1171, 241] width 148 height 26
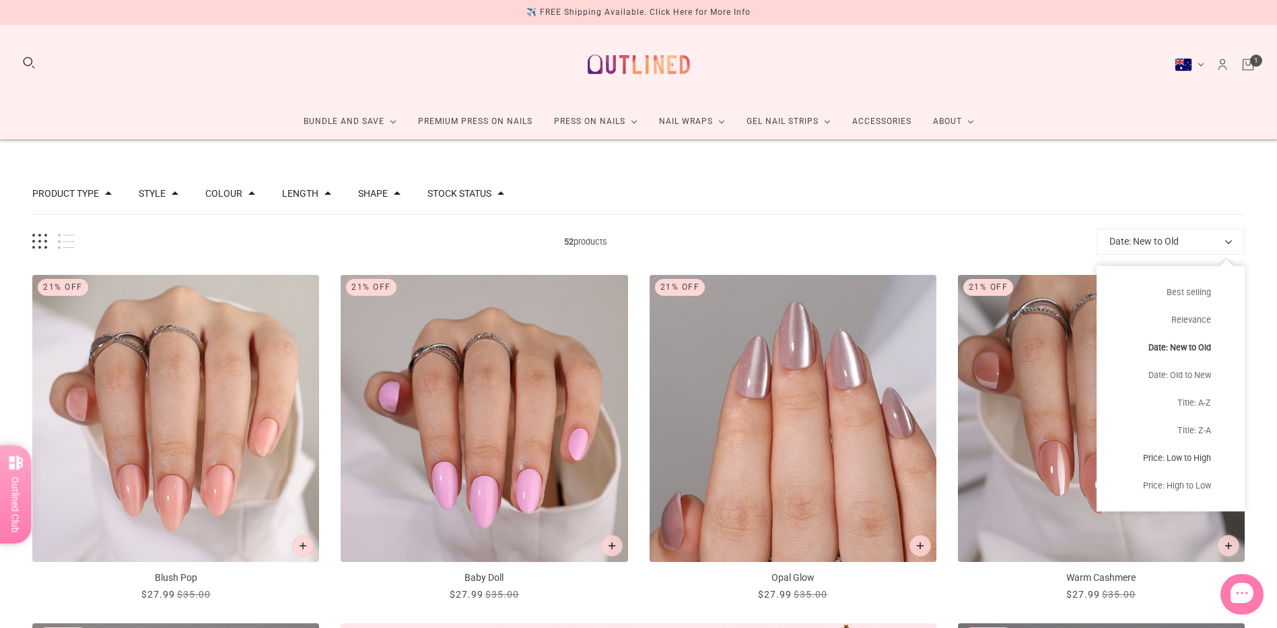
click at [1196, 455] on button "Price: Low to High" at bounding box center [1171, 458] width 148 height 28
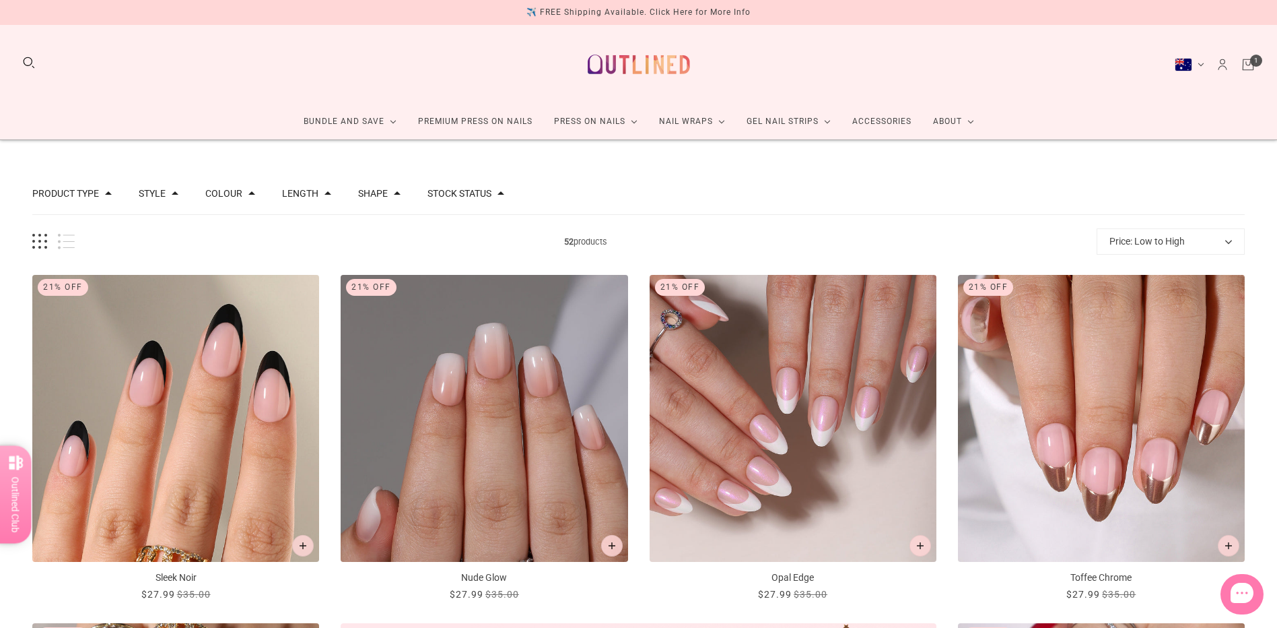
scroll to position [67, 0]
